Goal: Use online tool/utility: Use online tool/utility

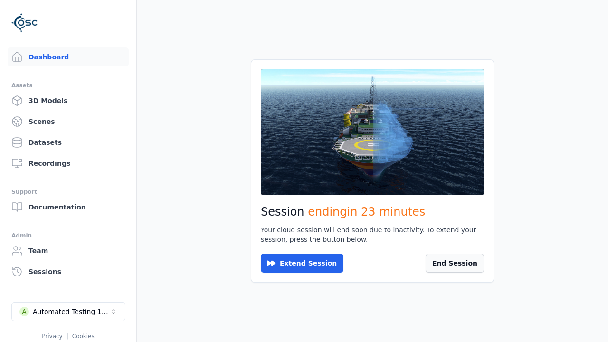
click at [445, 261] on button "End Session" at bounding box center [454, 262] width 58 height 19
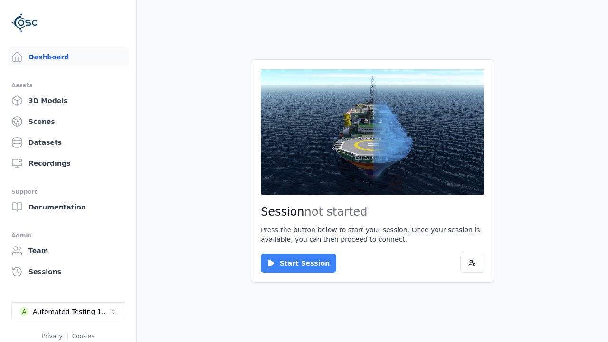
click at [292, 263] on button "Start Session" at bounding box center [298, 262] width 75 height 19
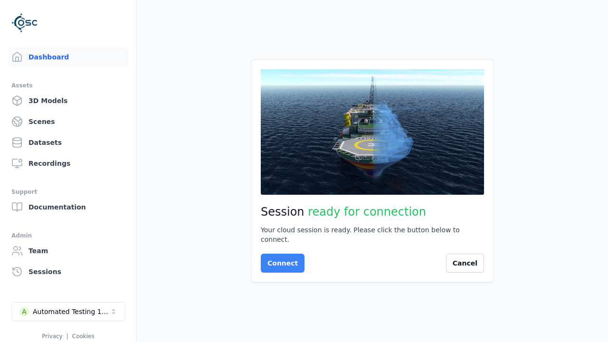
click at [280, 258] on button "Connect" at bounding box center [283, 262] width 44 height 19
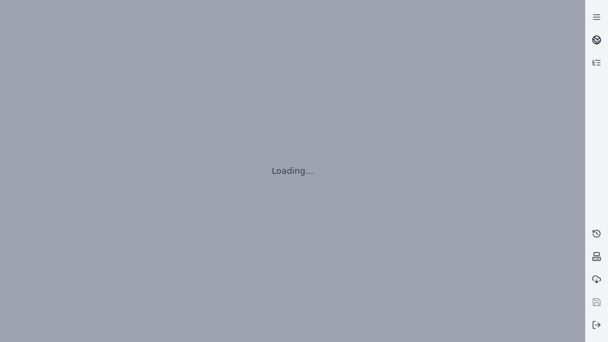
click at [596, 40] on icon at bounding box center [597, 38] width 6 height 3
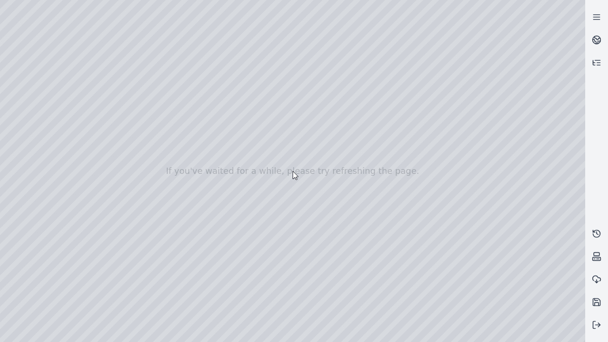
click at [450, 341] on div at bounding box center [292, 171] width 585 height 342
